Goal: Task Accomplishment & Management: Manage account settings

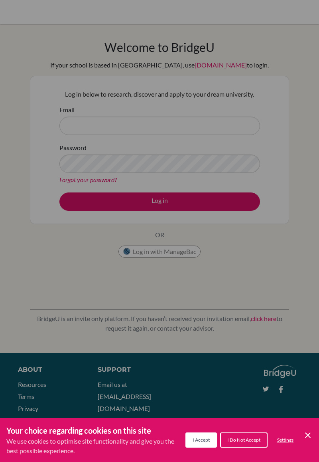
click at [309, 436] on icon "Save and close" at bounding box center [308, 435] width 6 height 6
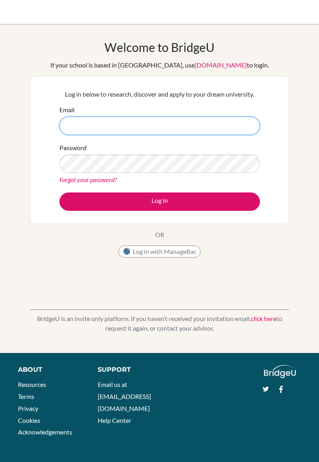
click at [89, 123] on input "Email" at bounding box center [159, 125] width 201 height 18
type input "[EMAIL_ADDRESS][PERSON_NAME][DOMAIN_NAME]"
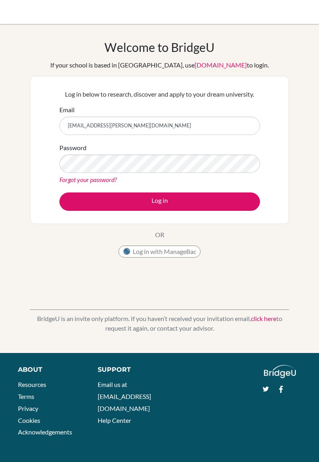
click at [76, 180] on link "Forgot your password?" at bounding box center [87, 180] width 57 height 8
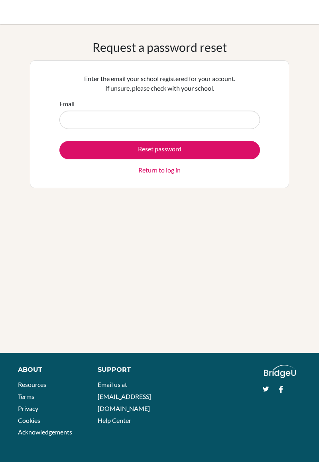
click at [76, 112] on input "Email" at bounding box center [159, 120] width 201 height 18
type input "[EMAIL_ADDRESS][PERSON_NAME][DOMAIN_NAME]"
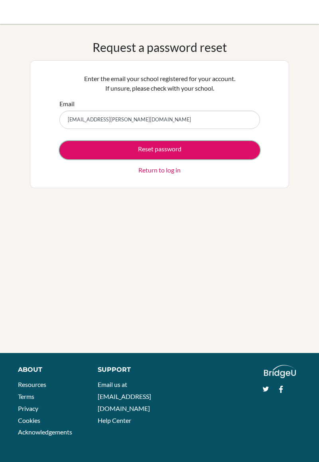
click at [93, 145] on button "Reset password" at bounding box center [159, 150] width 201 height 18
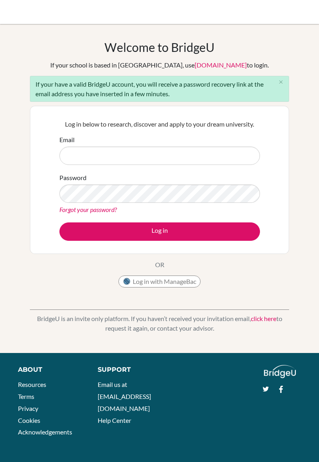
click at [84, 157] on input "Email" at bounding box center [159, 155] width 201 height 18
type input "[EMAIL_ADDRESS][PERSON_NAME][DOMAIN_NAME]"
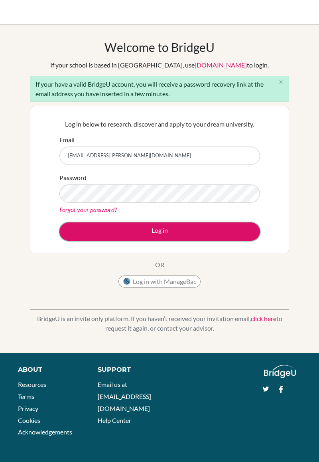
click at [87, 233] on button "Log in" at bounding box center [159, 231] width 201 height 18
